Goal: Information Seeking & Learning: Learn about a topic

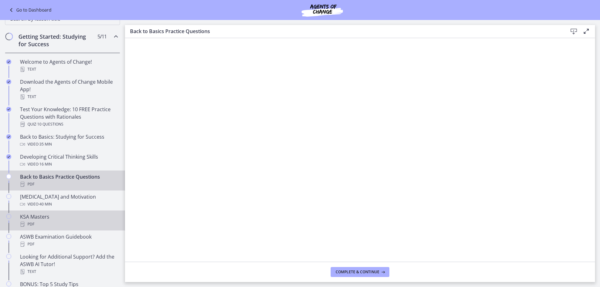
scroll to position [94, 0]
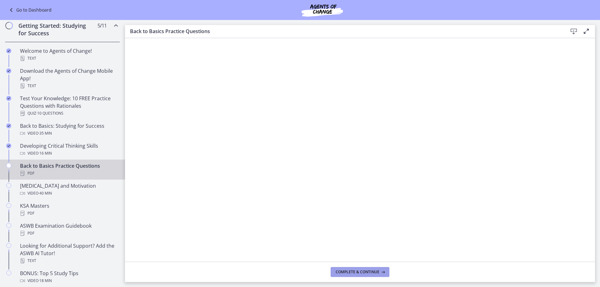
drag, startPoint x: 353, startPoint y: 268, endPoint x: 354, endPoint y: 264, distance: 4.8
click at [353, 268] on button "Complete & continue" at bounding box center [360, 272] width 59 height 10
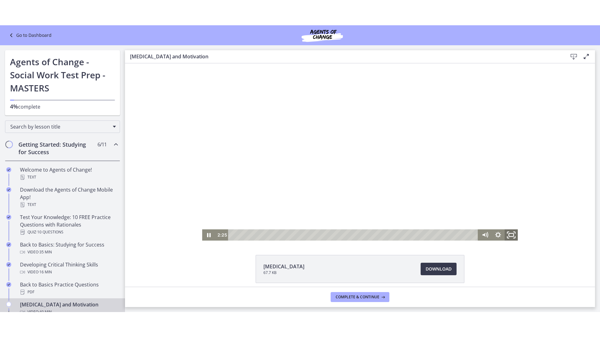
click at [511, 234] on rect "Fullscreen" at bounding box center [511, 234] width 5 height 3
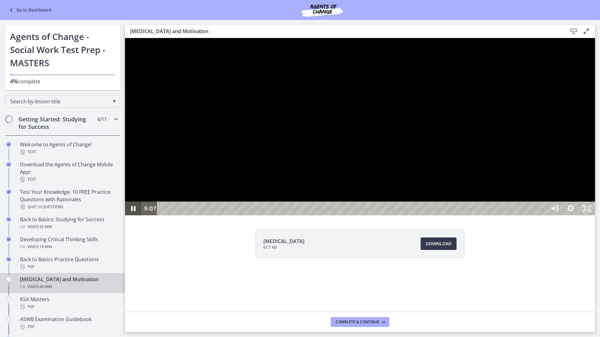
click at [130, 216] on icon "Pause" at bounding box center [133, 209] width 16 height 14
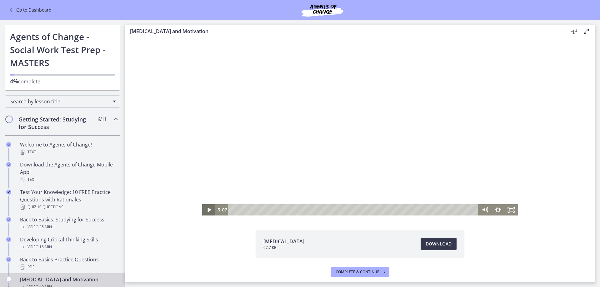
click at [203, 211] on icon "Play Video" at bounding box center [209, 209] width 13 height 11
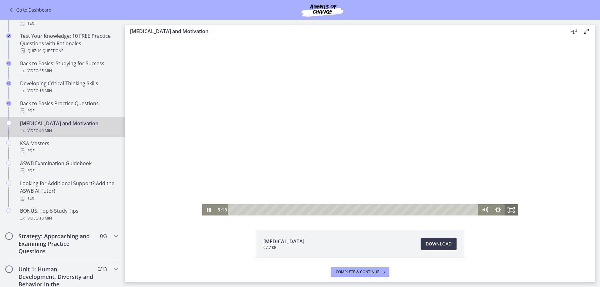
click at [507, 210] on icon "Fullscreen" at bounding box center [511, 209] width 13 height 11
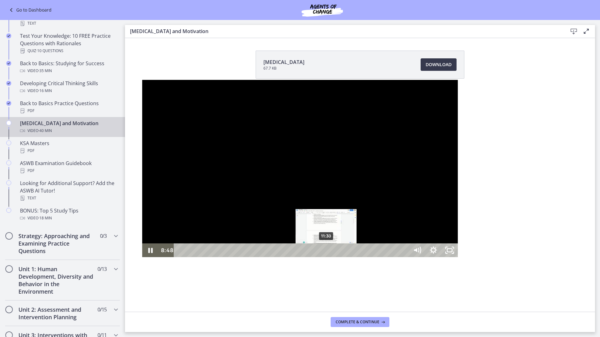
click at [184, 257] on div "11:30" at bounding box center [292, 251] width 225 height 14
click at [198, 257] on div "12:33" at bounding box center [292, 251] width 225 height 14
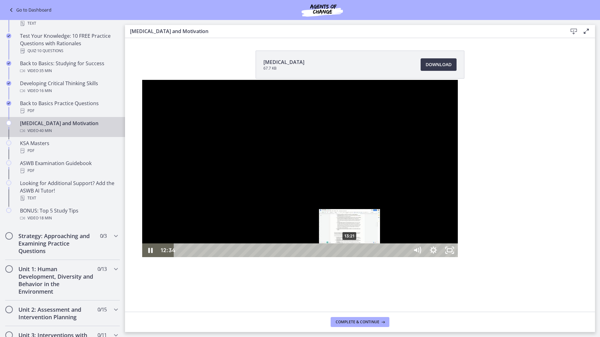
click at [208, 257] on div "13:21" at bounding box center [292, 251] width 225 height 14
click at [217, 257] on div "14:03" at bounding box center [292, 251] width 225 height 14
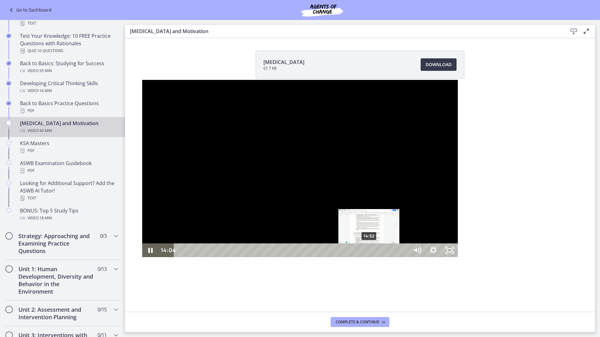
click at [227, 257] on div "14:52" at bounding box center [292, 251] width 225 height 14
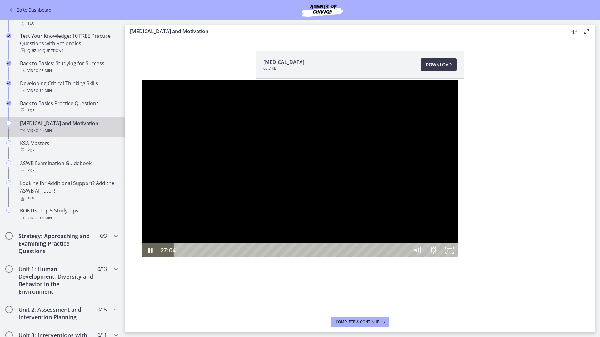
click at [382, 257] on div "27:04" at bounding box center [292, 251] width 225 height 14
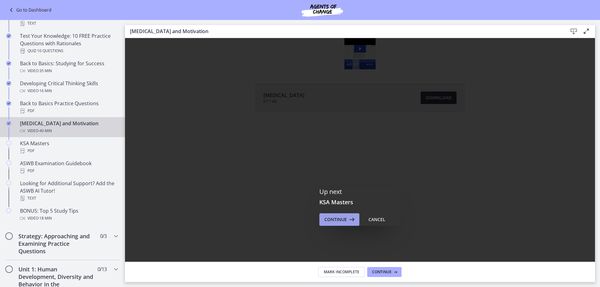
click at [324, 219] on span "Continue" at bounding box center [335, 219] width 22 height 7
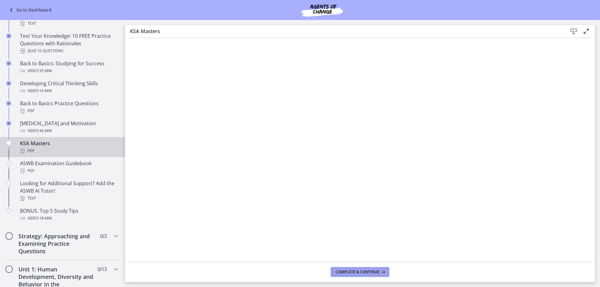
click at [362, 272] on span "Complete & continue" at bounding box center [358, 272] width 44 height 5
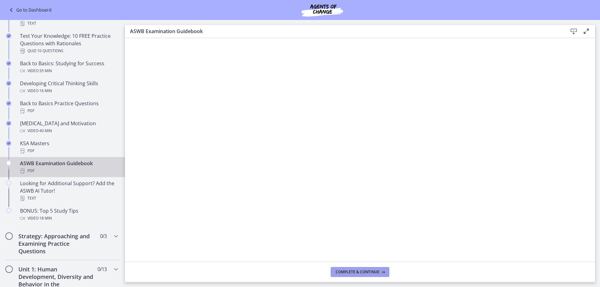
click at [364, 272] on span "Complete & continue" at bounding box center [358, 272] width 44 height 5
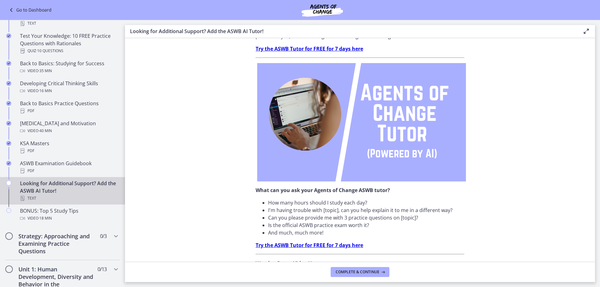
scroll to position [42, 0]
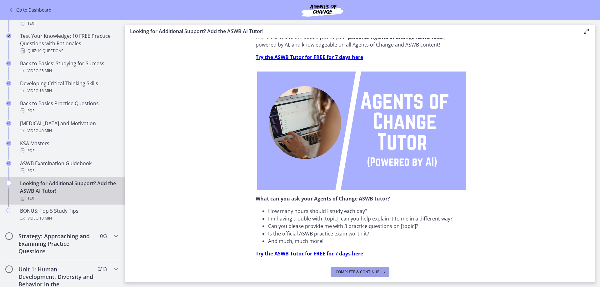
click at [362, 272] on span "Complete & continue" at bounding box center [358, 272] width 44 height 5
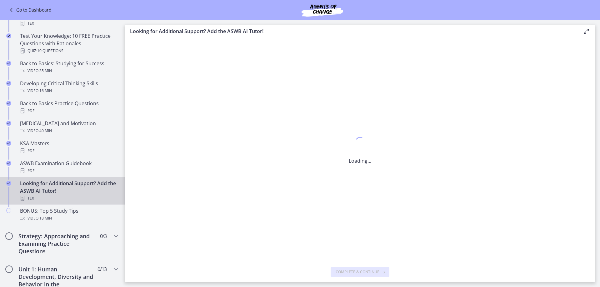
scroll to position [0, 0]
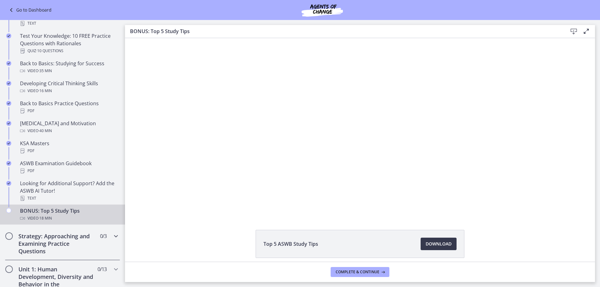
click at [106, 240] on div "Strategy: Approaching and Examining Practice Questions 0 / 3 Completed" at bounding box center [62, 243] width 115 height 33
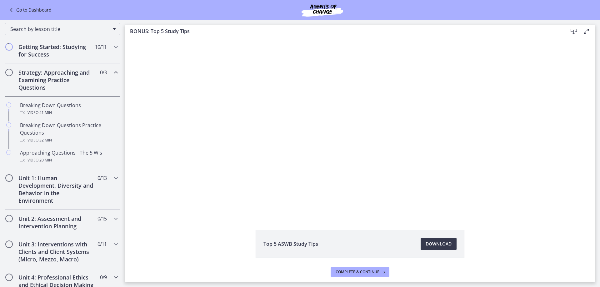
scroll to position [31, 0]
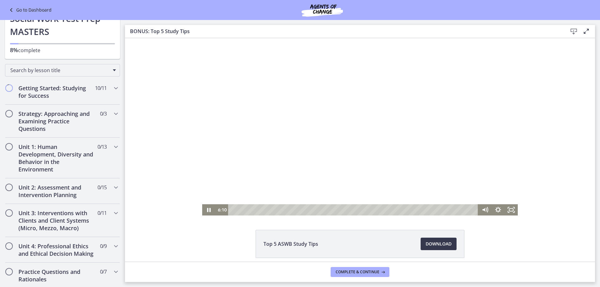
drag, startPoint x: 320, startPoint y: 133, endPoint x: 324, endPoint y: 133, distance: 4.1
click at [324, 133] on div at bounding box center [360, 126] width 316 height 177
click at [423, 103] on div at bounding box center [360, 126] width 316 height 177
click at [402, 212] on div "12:35" at bounding box center [354, 209] width 242 height 11
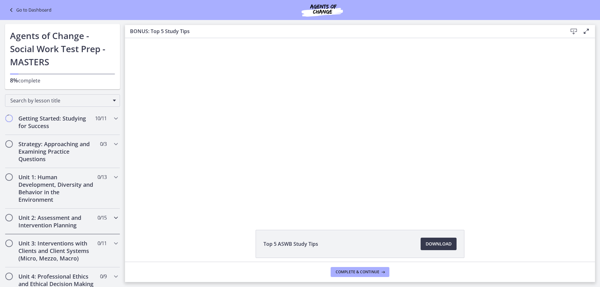
scroll to position [0, 0]
click at [93, 127] on div "Getting Started: Studying for Success 10 / 11 Completed" at bounding box center [62, 123] width 115 height 26
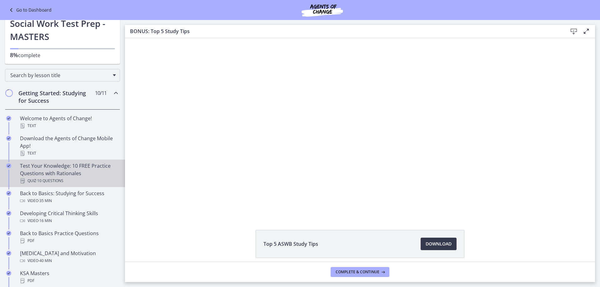
scroll to position [125, 0]
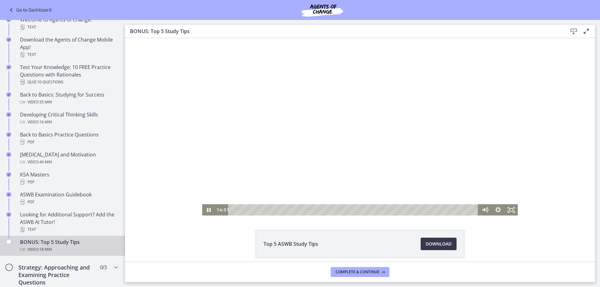
click at [309, 122] on div at bounding box center [360, 126] width 316 height 177
click at [416, 169] on div at bounding box center [360, 126] width 316 height 177
click at [313, 144] on div at bounding box center [360, 126] width 316 height 177
click at [203, 209] on icon "Play Video" at bounding box center [209, 209] width 13 height 11
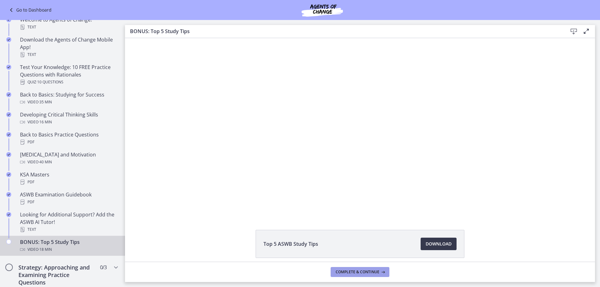
click at [364, 274] on span "Complete & continue" at bounding box center [358, 272] width 44 height 5
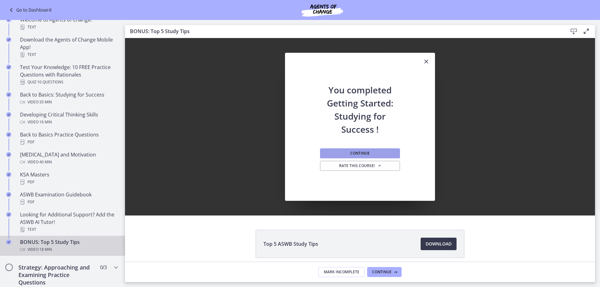
click at [355, 149] on button "Continue" at bounding box center [360, 153] width 80 height 10
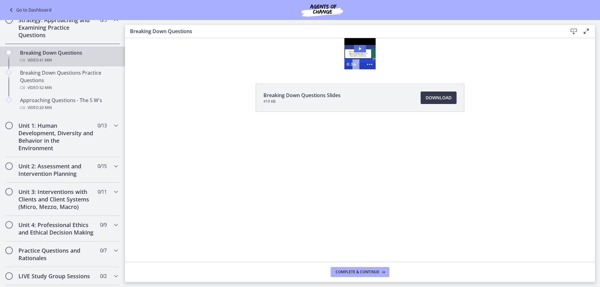
click at [360, 48] on icon "Play Video: cbe18pht4o1cl02sia30.mp4" at bounding box center [360, 48] width 12 height 7
click at [370, 64] on icon "Show more buttons" at bounding box center [370, 64] width 12 height 10
click at [361, 64] on icon "Fullscreen" at bounding box center [358, 64] width 14 height 12
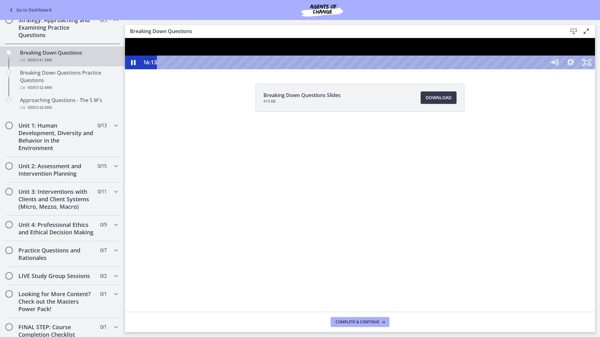
click at [595, 69] on div at bounding box center [360, 53] width 470 height 31
